Goal: Task Accomplishment & Management: Use online tool/utility

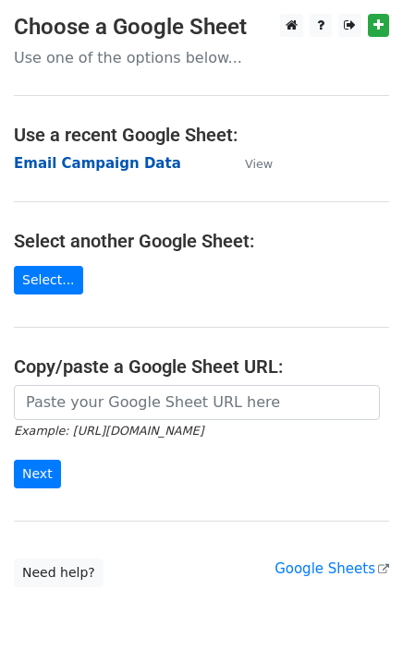
click at [79, 167] on strong "Email Campaign Data" at bounding box center [97, 163] width 167 height 17
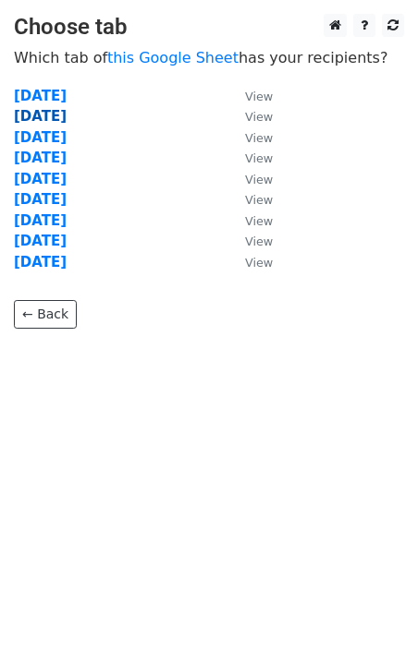
click at [67, 119] on strong "21-08-2025" at bounding box center [40, 116] width 53 height 17
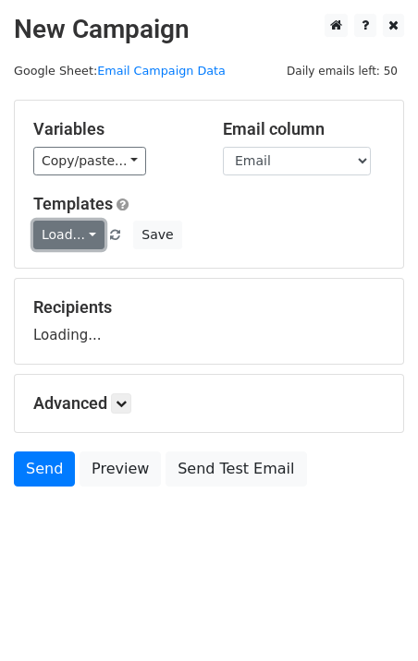
click at [65, 239] on link "Load..." at bounding box center [68, 235] width 71 height 29
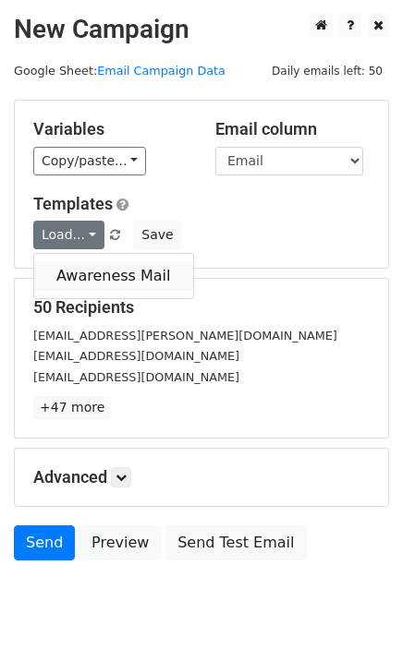
click at [79, 272] on link "Awareness Mail" at bounding box center [113, 276] width 159 height 30
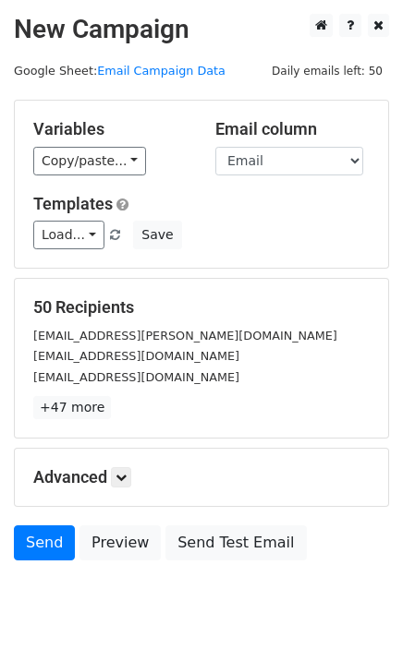
scroll to position [55, 0]
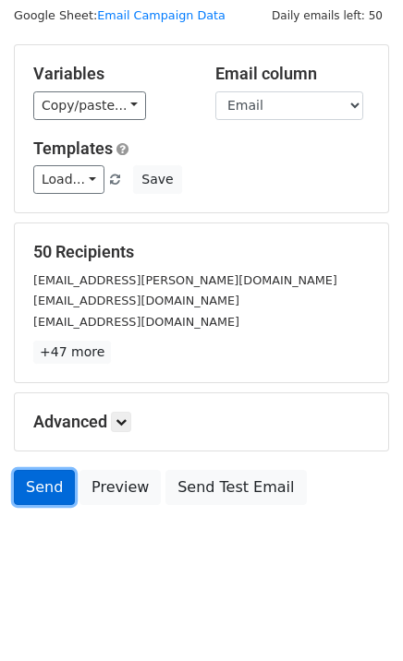
click at [41, 478] on link "Send" at bounding box center [44, 487] width 61 height 35
